Goal: Task Accomplishment & Management: Use online tool/utility

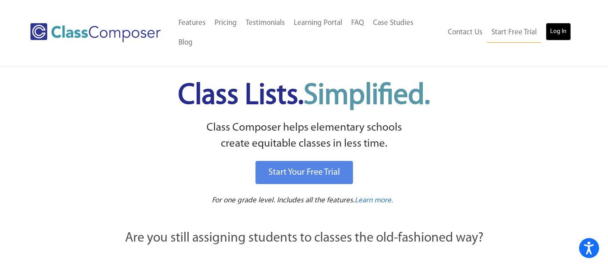
click at [563, 24] on link "Log In" at bounding box center [558, 32] width 25 height 18
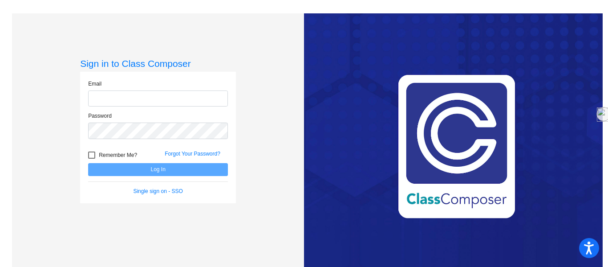
type input "[EMAIL_ADDRESS][DOMAIN_NAME]"
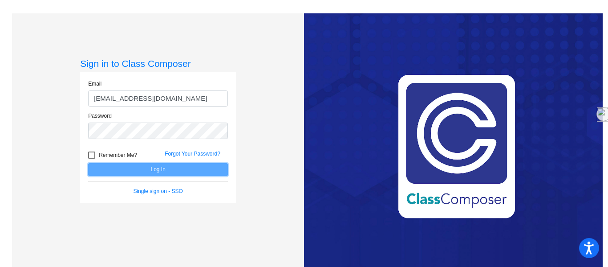
click at [169, 173] on button "Log In" at bounding box center [158, 169] width 140 height 13
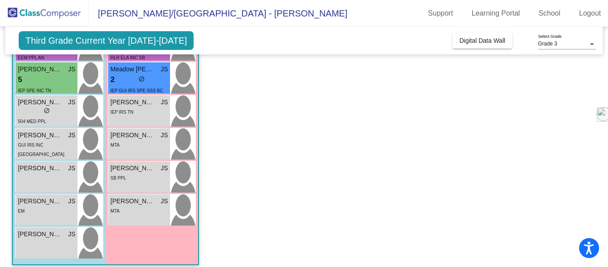
scroll to position [232, 0]
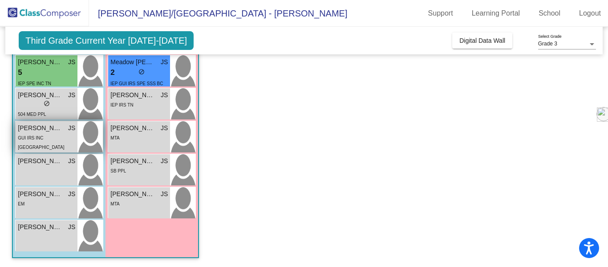
click at [57, 134] on div "GUI IRS INC [GEOGRAPHIC_DATA]" at bounding box center [46, 142] width 57 height 19
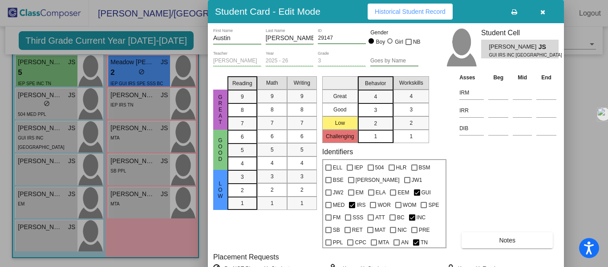
click at [408, 15] on span "Historical Student Record" at bounding box center [410, 11] width 71 height 7
